Goal: Task Accomplishment & Management: Use online tool/utility

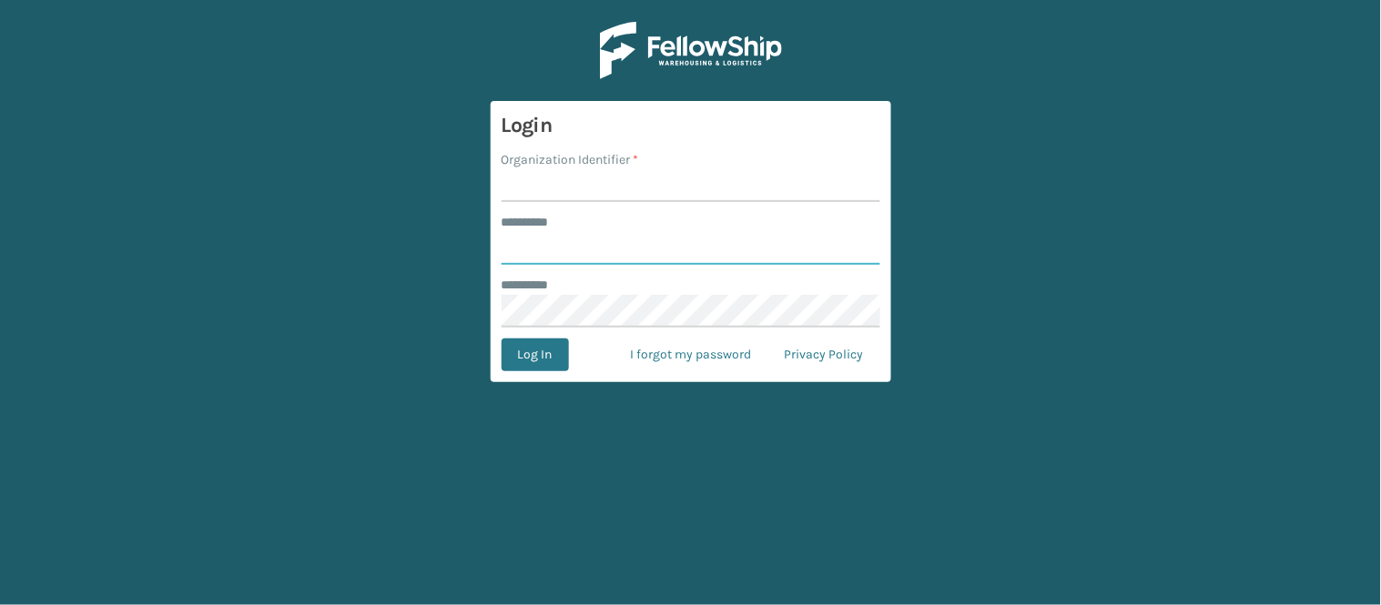
type input "******"
type input "WindGap"
click at [502, 339] on button "Log In" at bounding box center [535, 355] width 67 height 33
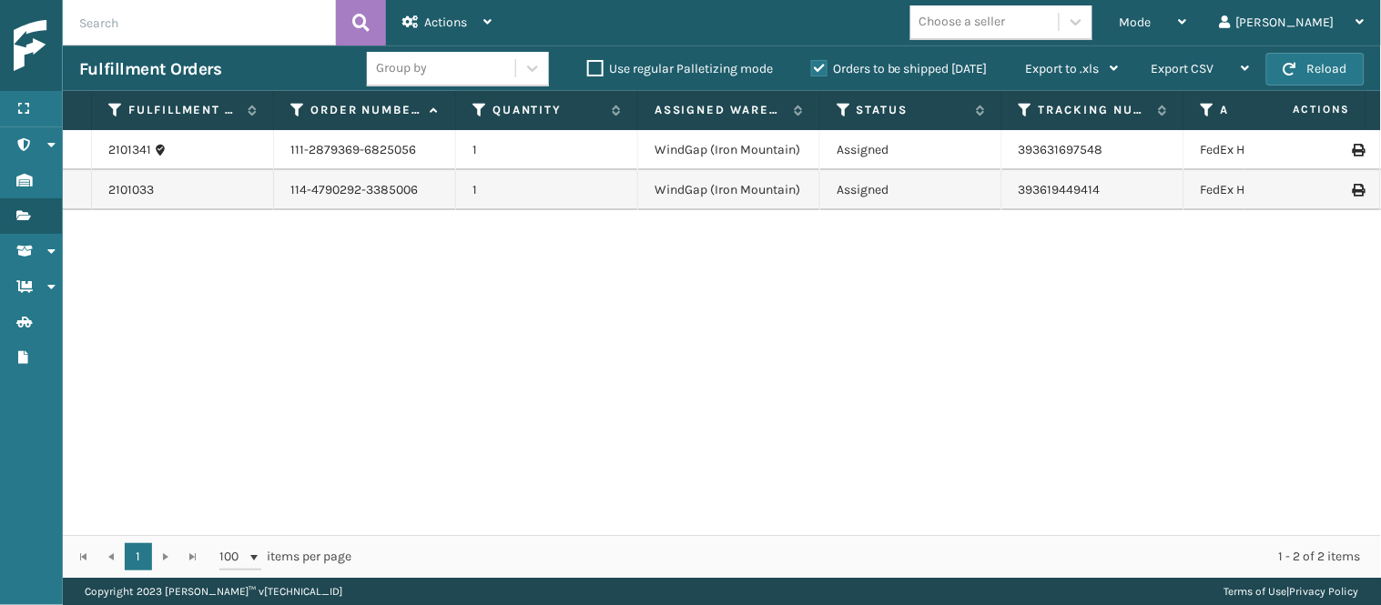
click at [544, 343] on div "2101341 111-2879369-6825056 1 WindGap (Iron Mountain) Assigned 393631697548 Fed…" at bounding box center [722, 332] width 1318 height 405
click at [489, 15] on icon at bounding box center [487, 21] width 8 height 13
click at [1187, 19] on div "Mode" at bounding box center [1153, 23] width 67 height 46
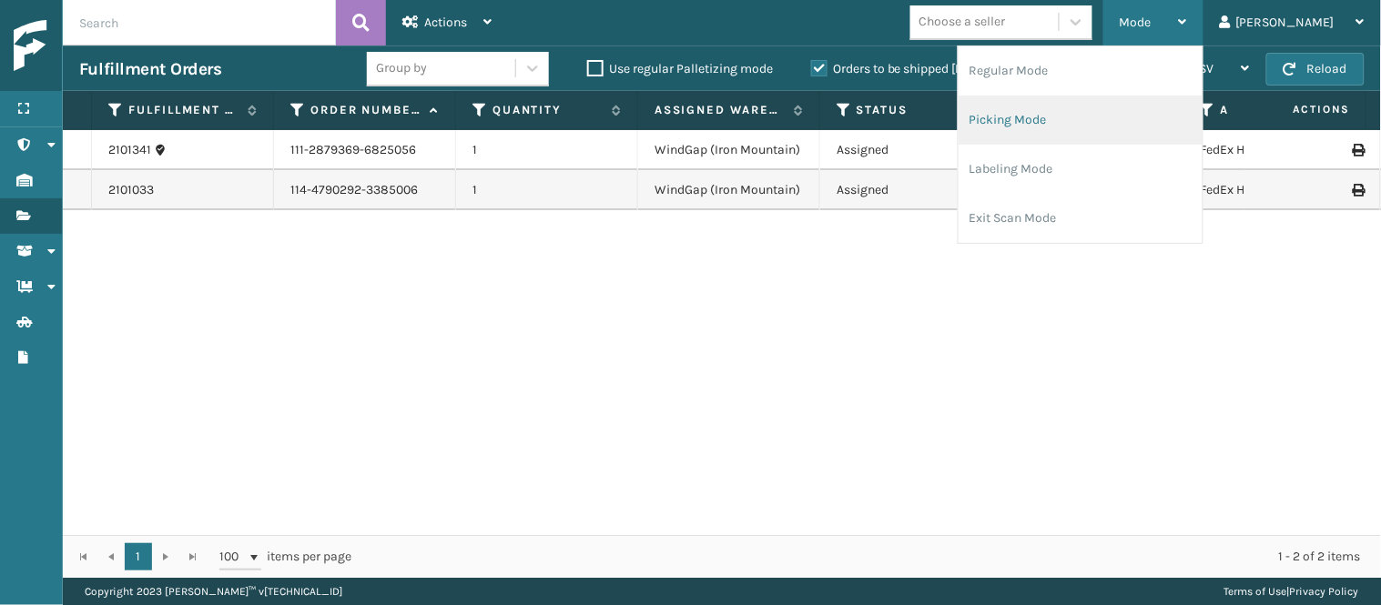
click at [1152, 118] on li "Picking Mode" at bounding box center [1081, 120] width 244 height 49
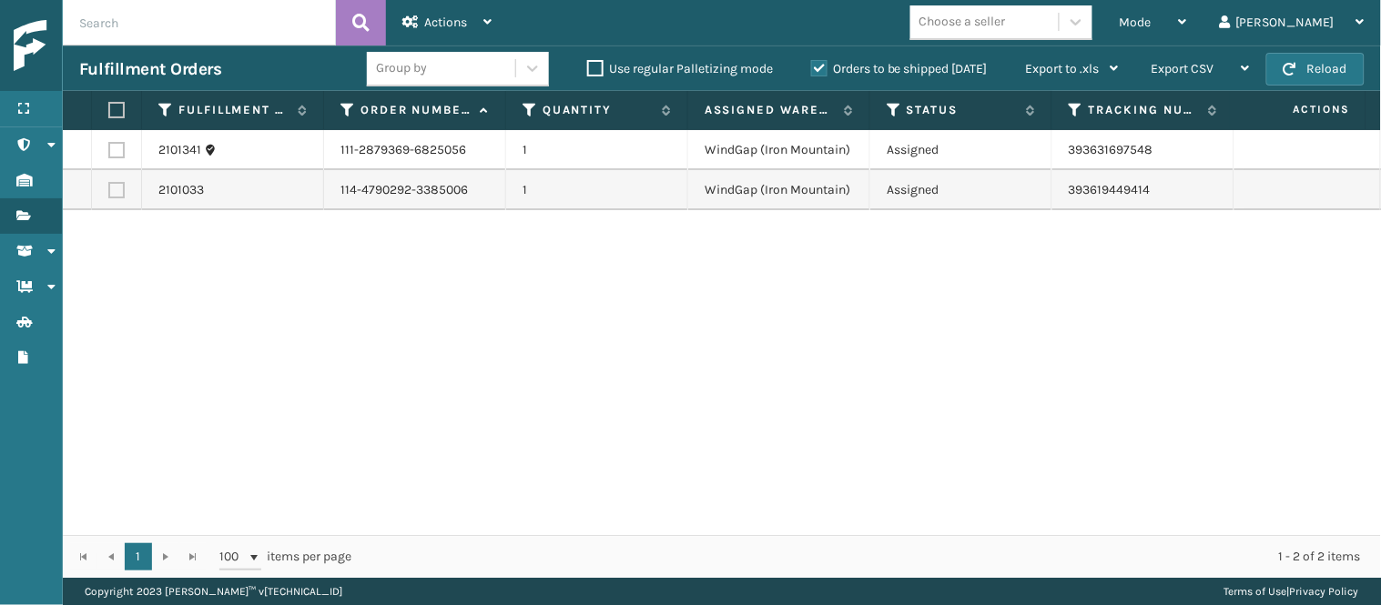
click at [97, 191] on td at bounding box center [117, 190] width 50 height 40
click at [124, 192] on label at bounding box center [116, 190] width 16 height 16
click at [109, 192] on input "checkbox" at bounding box center [108, 188] width 1 height 12
checkbox input "true"
click at [116, 151] on label at bounding box center [116, 150] width 16 height 16
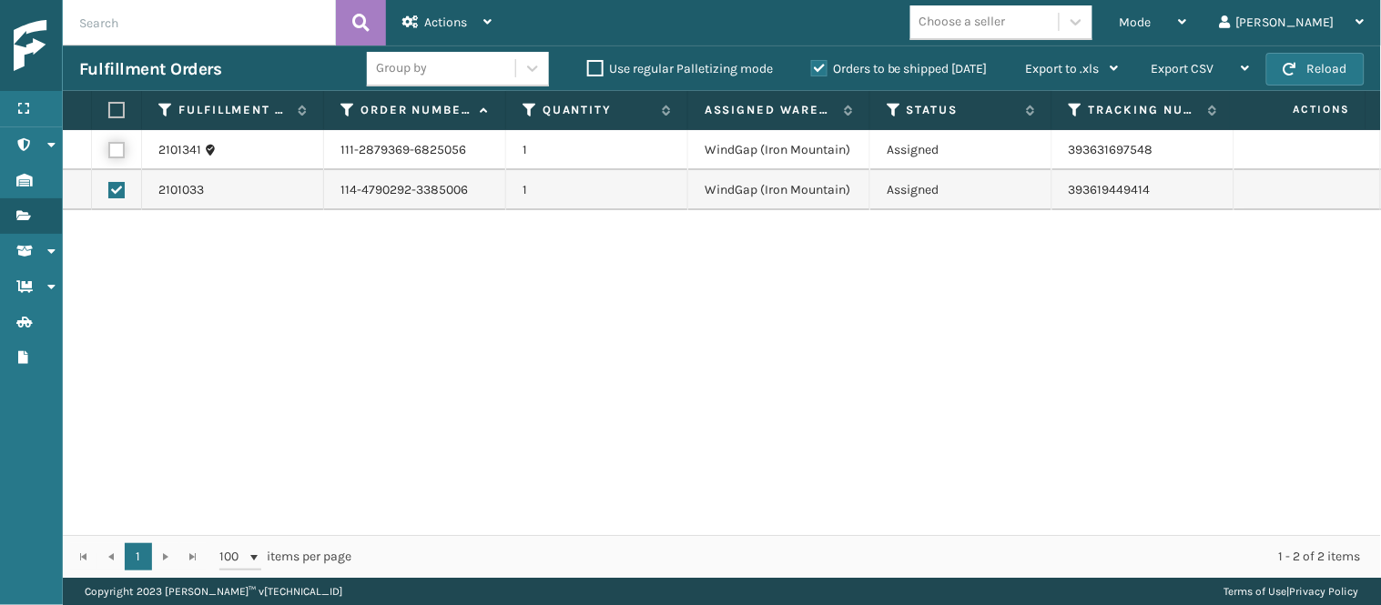
click at [109, 151] on input "checkbox" at bounding box center [108, 148] width 1 height 12
checkbox input "true"
click at [461, 32] on div "Actions" at bounding box center [446, 23] width 89 height 46
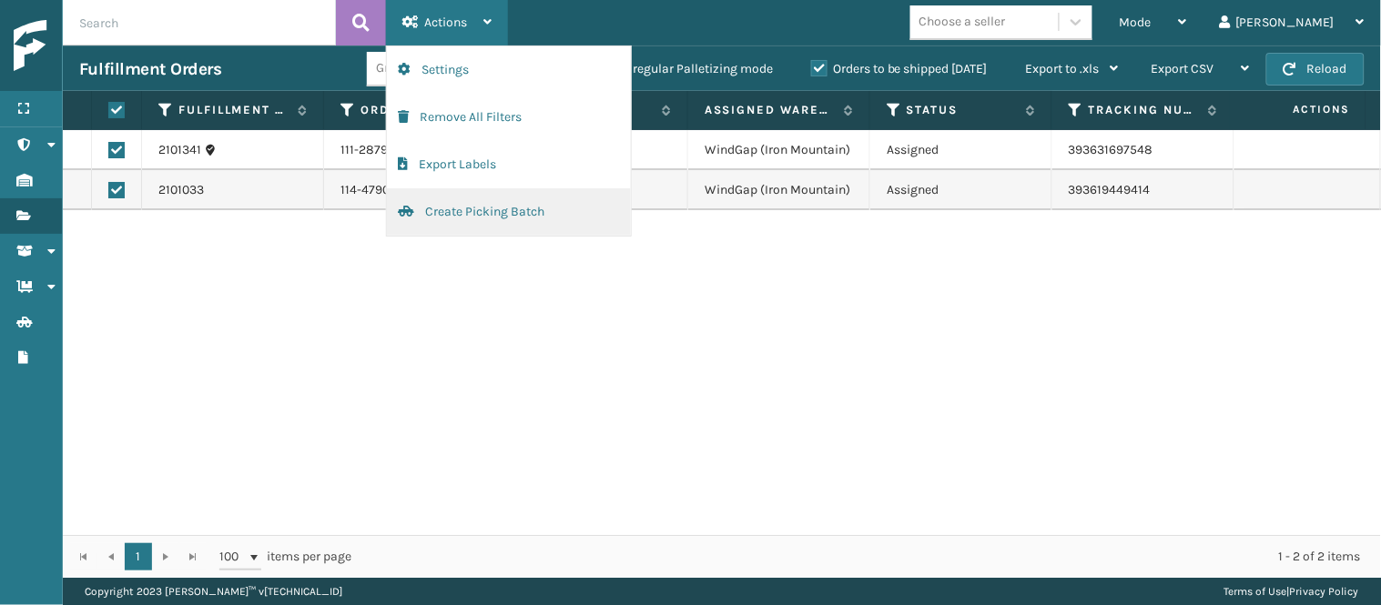
click at [499, 222] on button "Create Picking Batch" at bounding box center [509, 211] width 244 height 47
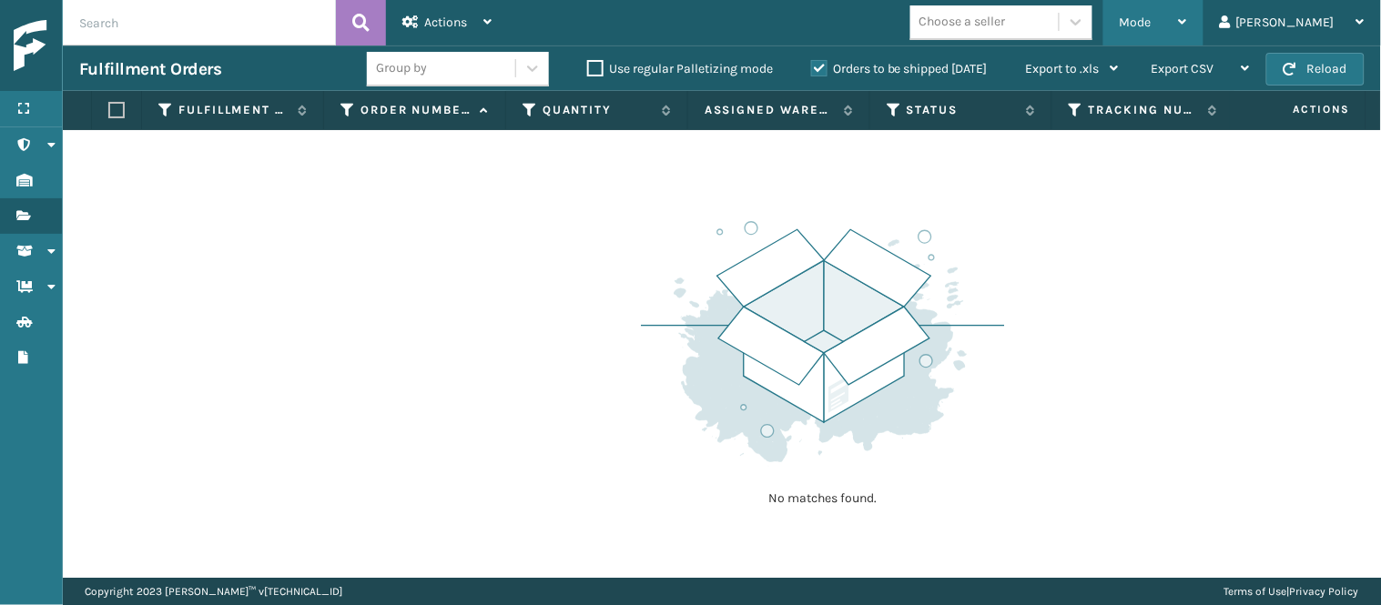
click at [1187, 24] on div "Mode" at bounding box center [1153, 23] width 67 height 46
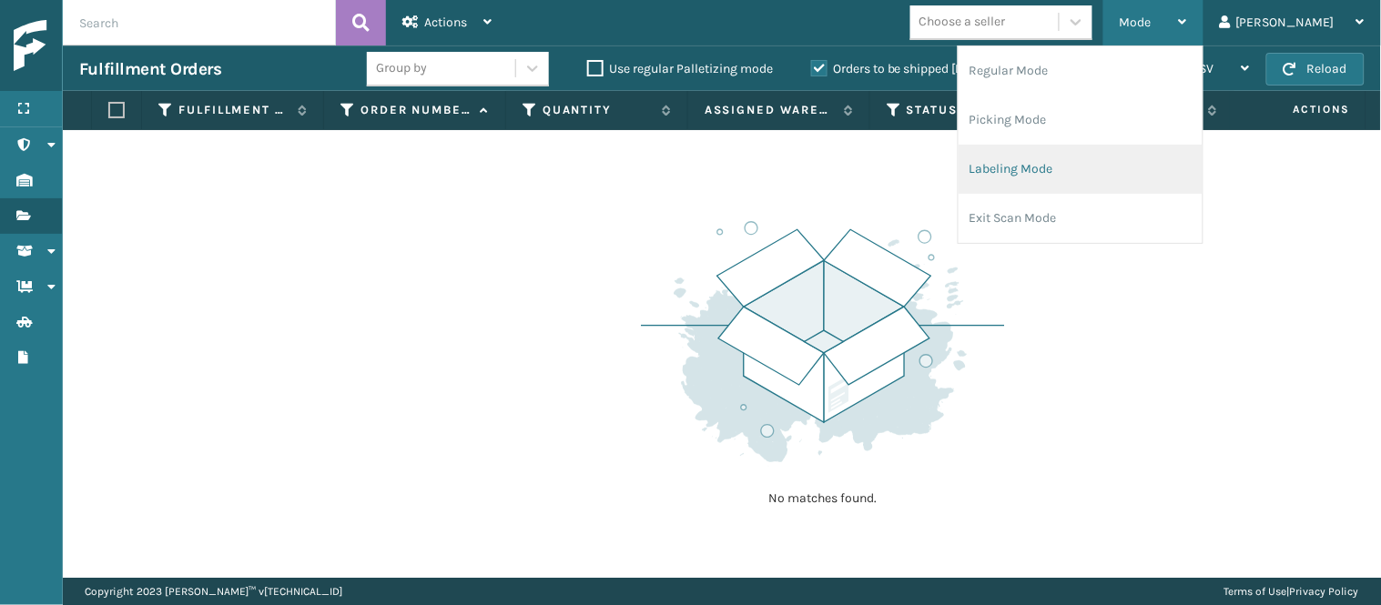
click at [1142, 167] on li "Labeling Mode" at bounding box center [1081, 169] width 244 height 49
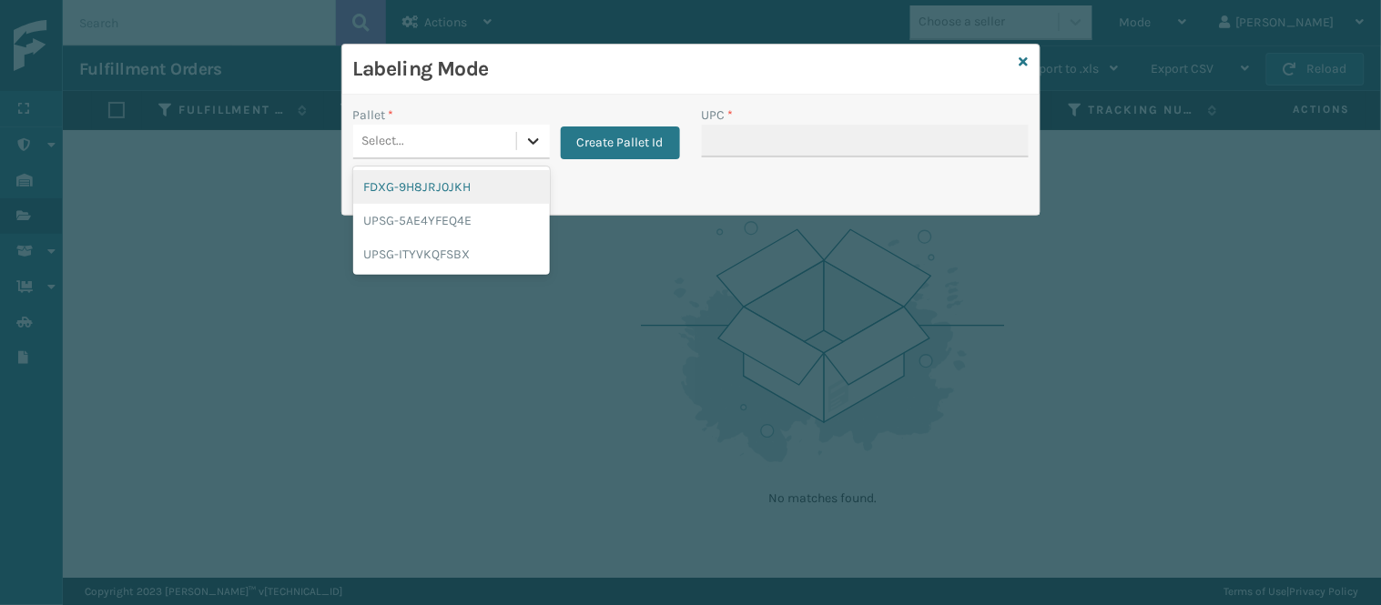
click at [532, 152] on div at bounding box center [533, 141] width 33 height 33
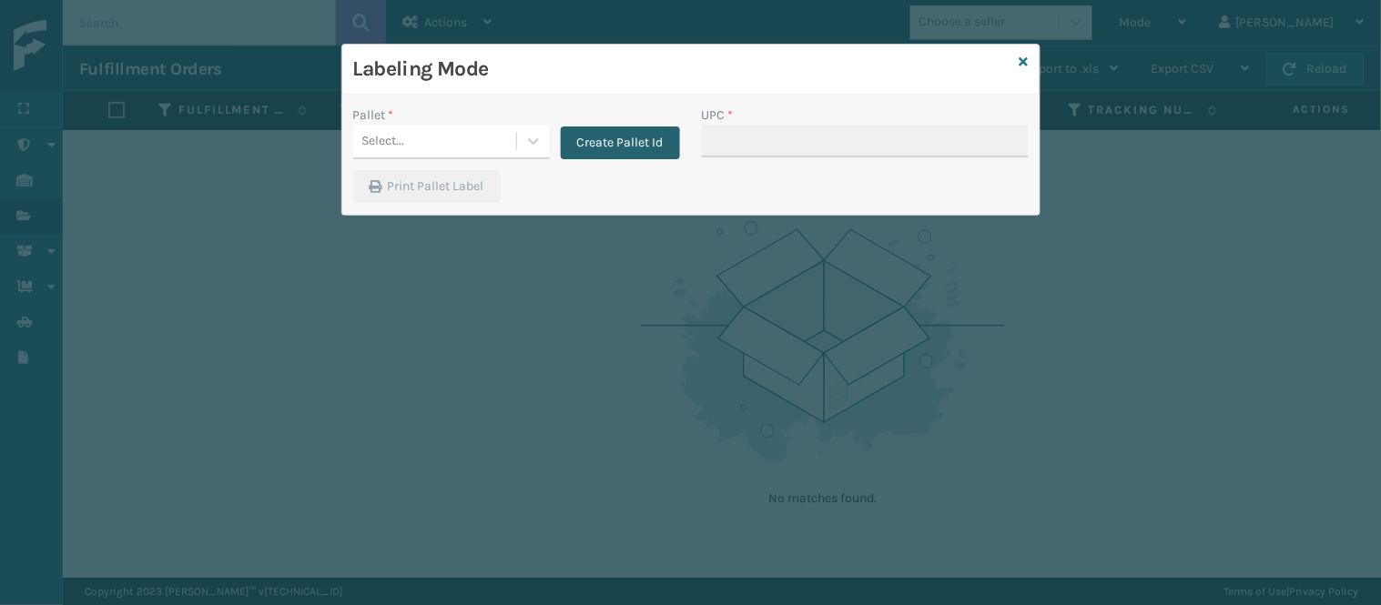
click at [639, 146] on button "Create Pallet Id" at bounding box center [620, 143] width 119 height 33
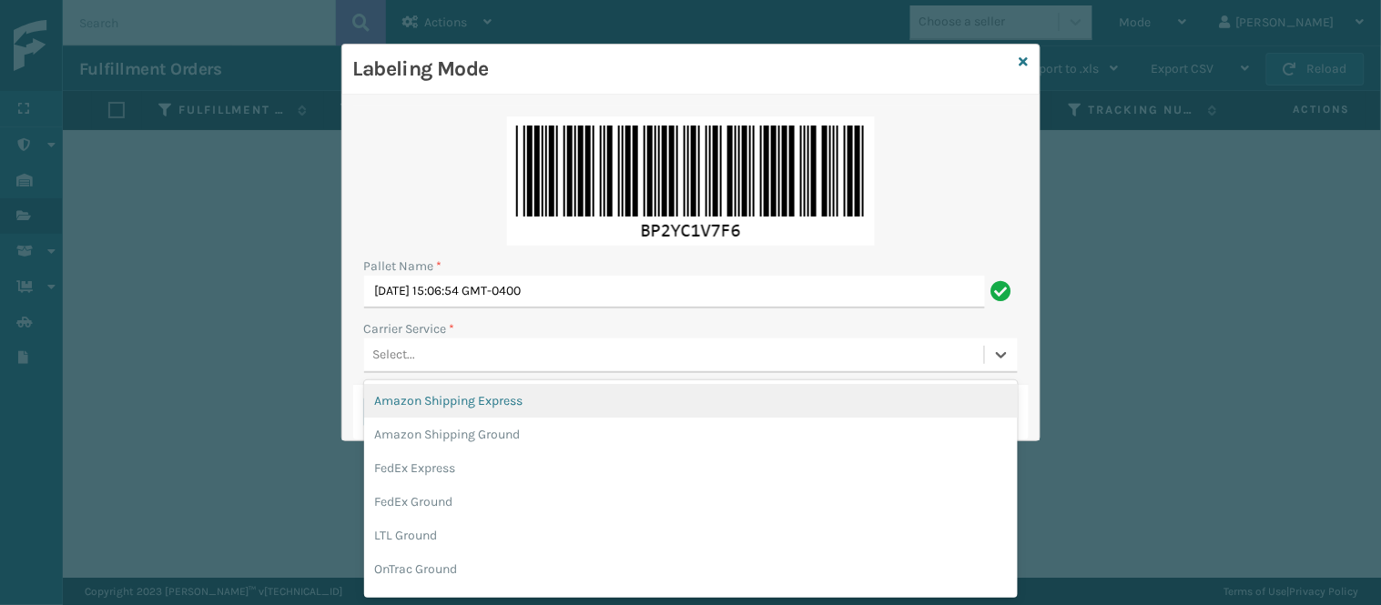
click at [721, 361] on div "Select..." at bounding box center [674, 355] width 620 height 30
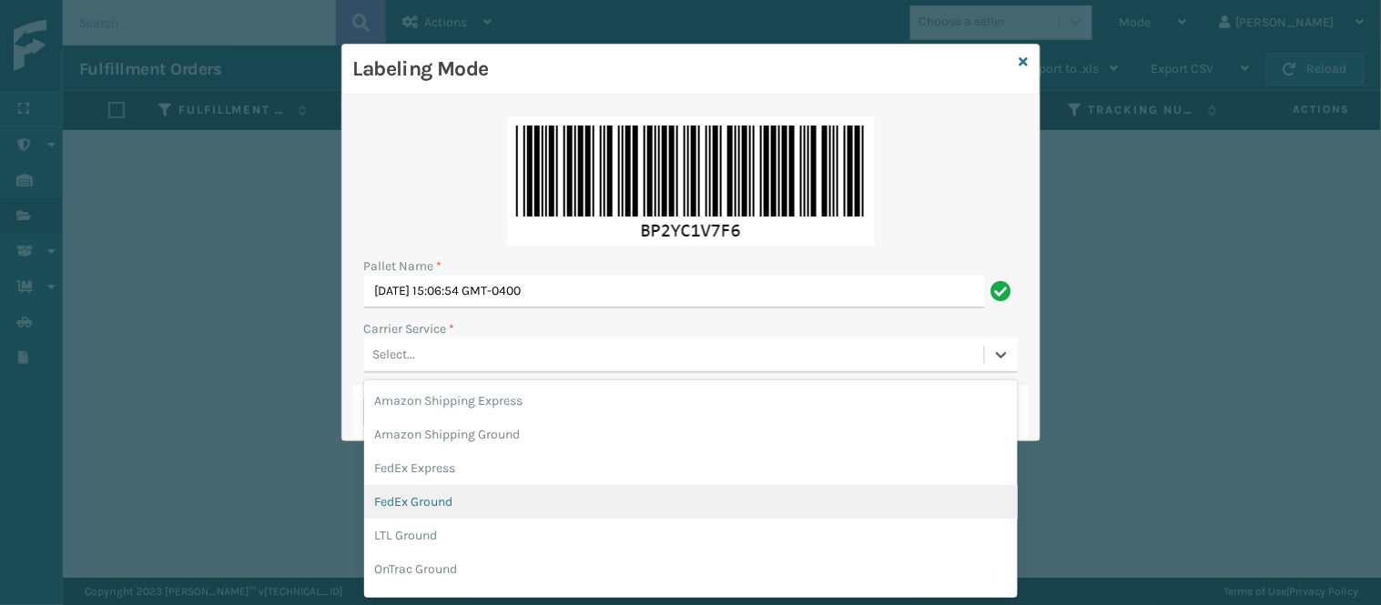
click at [544, 506] on div "FedEx Ground" at bounding box center [691, 502] width 654 height 34
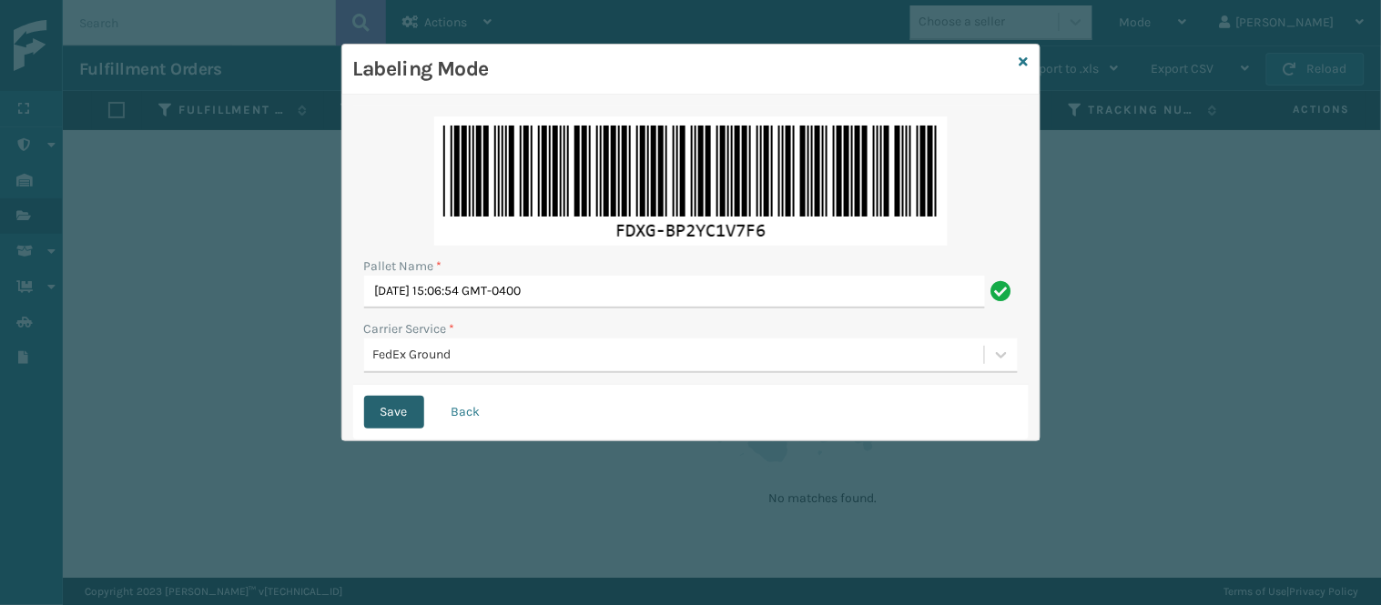
click at [406, 411] on button "Save" at bounding box center [394, 412] width 60 height 33
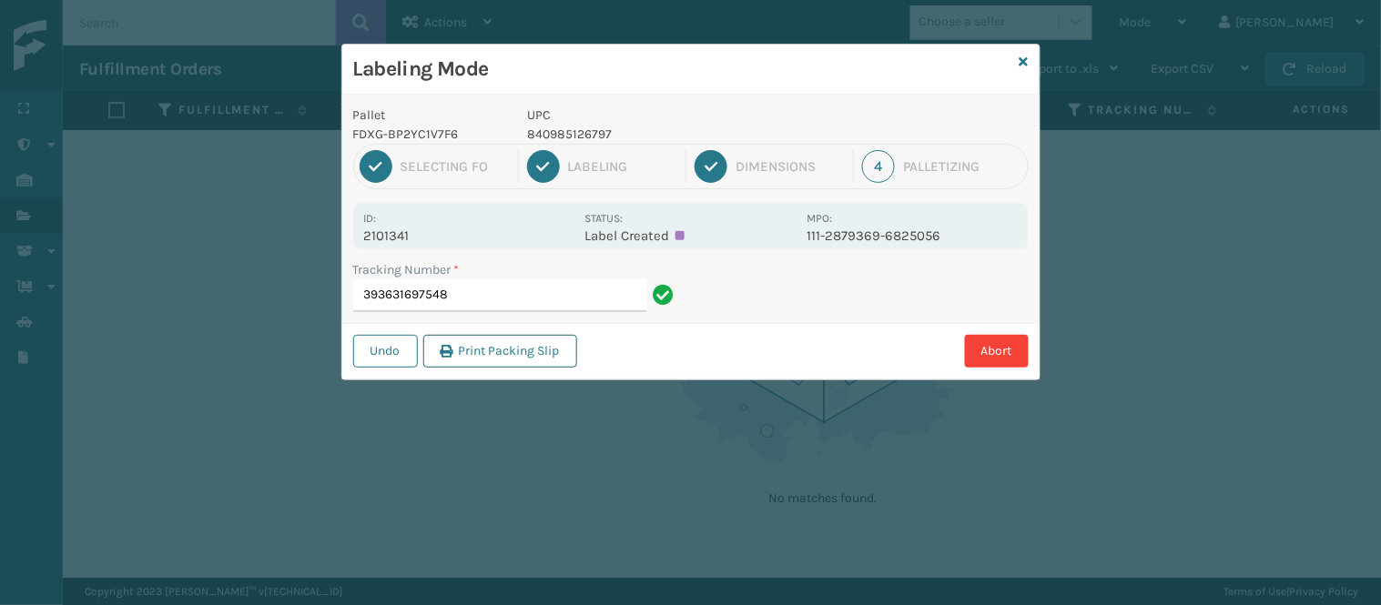
click at [539, 346] on button "Print Packing Slip" at bounding box center [500, 351] width 154 height 33
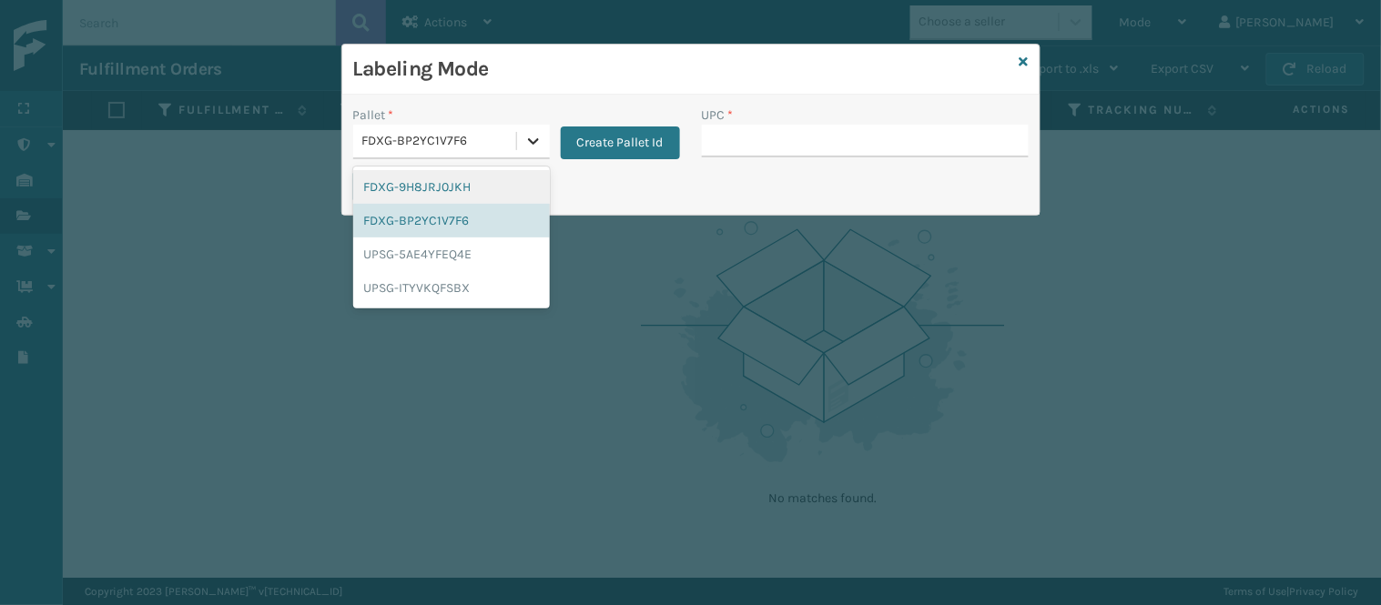
click at [533, 142] on icon at bounding box center [533, 141] width 18 height 18
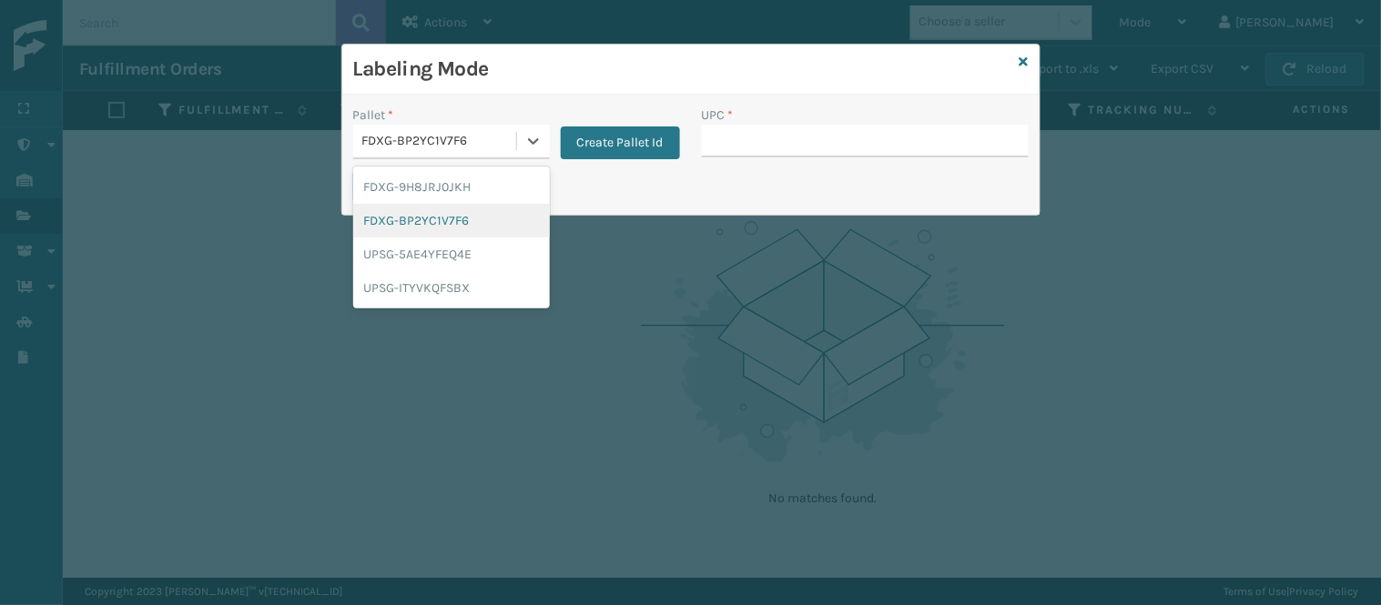
click at [485, 212] on div "FDXG-BP2YC1V7F6" at bounding box center [451, 221] width 197 height 34
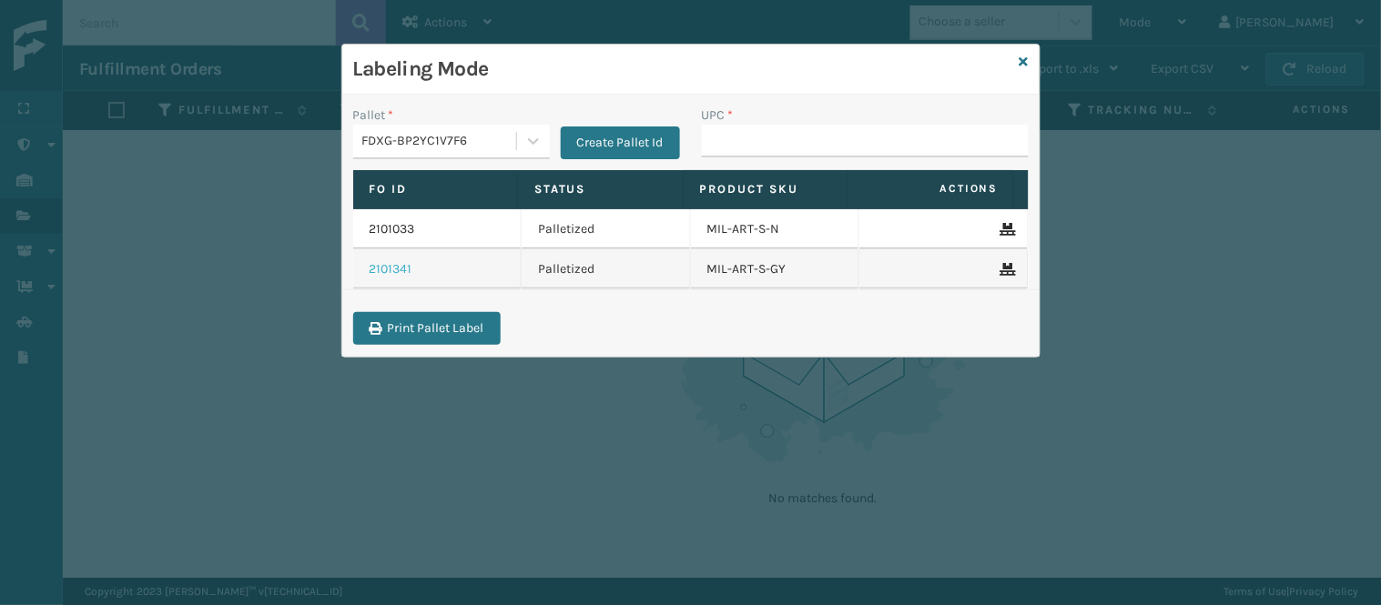
click at [396, 264] on link "2101341" at bounding box center [391, 269] width 43 height 18
